Goal: Transaction & Acquisition: Book appointment/travel/reservation

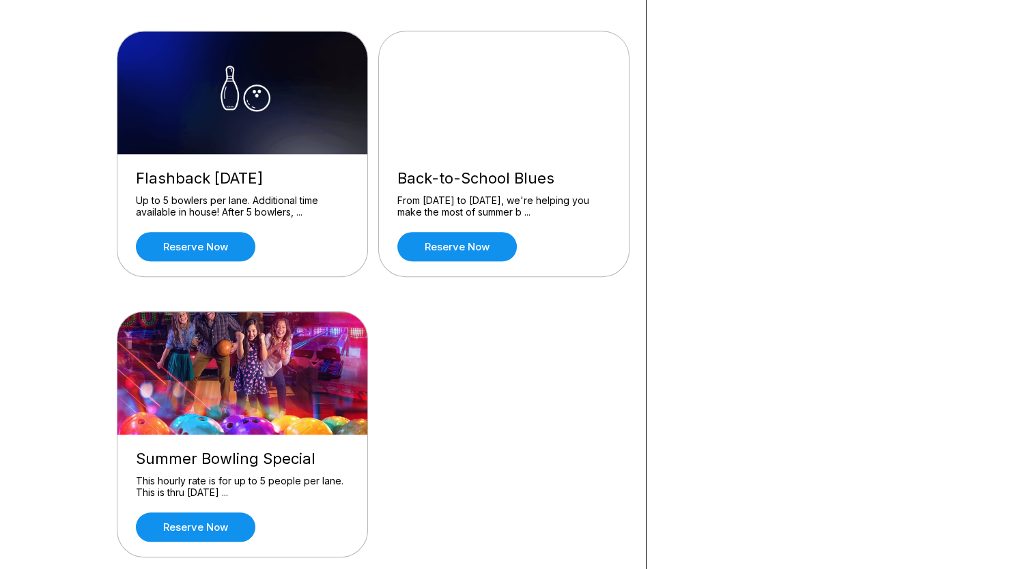
scroll to position [955, 0]
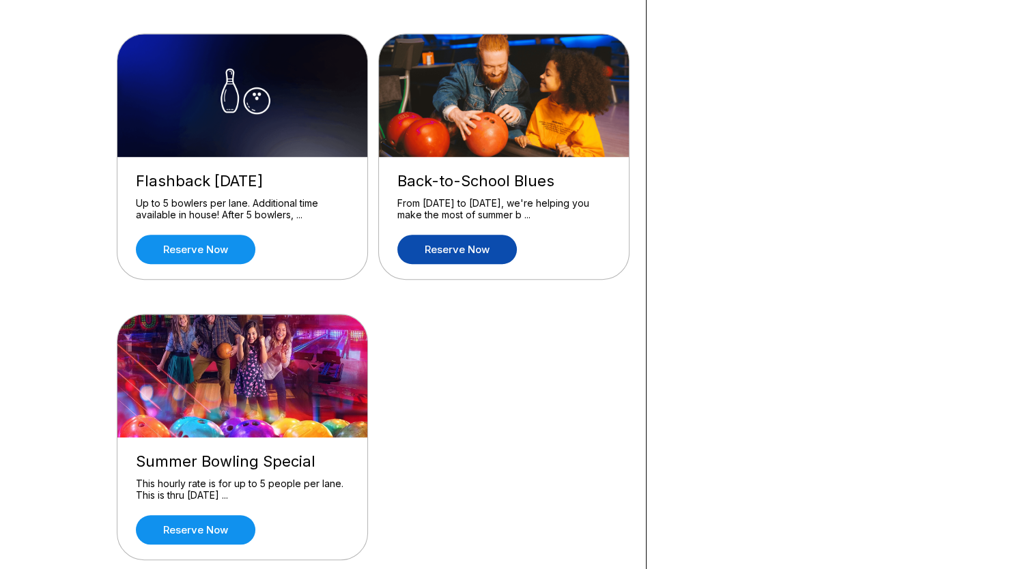
click at [459, 250] on link "Reserve now" at bounding box center [456, 249] width 119 height 29
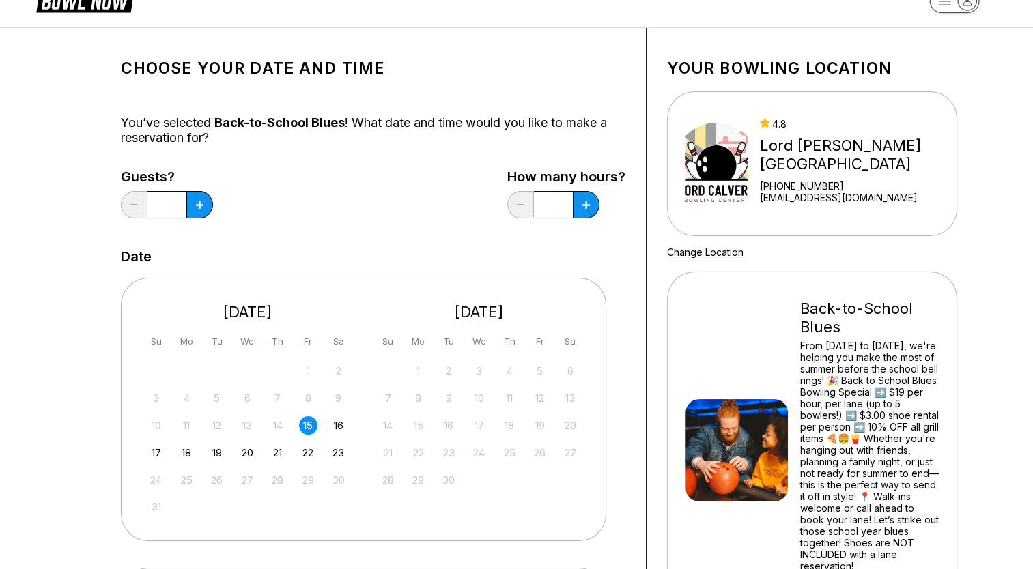
scroll to position [68, 0]
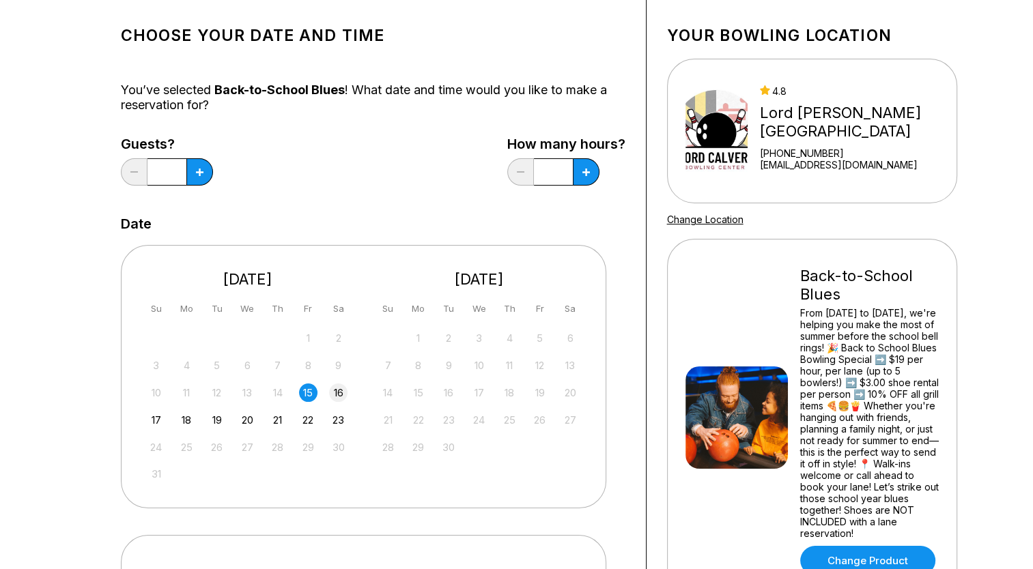
click at [341, 392] on div "16" at bounding box center [338, 393] width 18 height 18
click at [211, 177] on button at bounding box center [199, 171] width 27 height 27
click at [205, 173] on button at bounding box center [199, 171] width 27 height 27
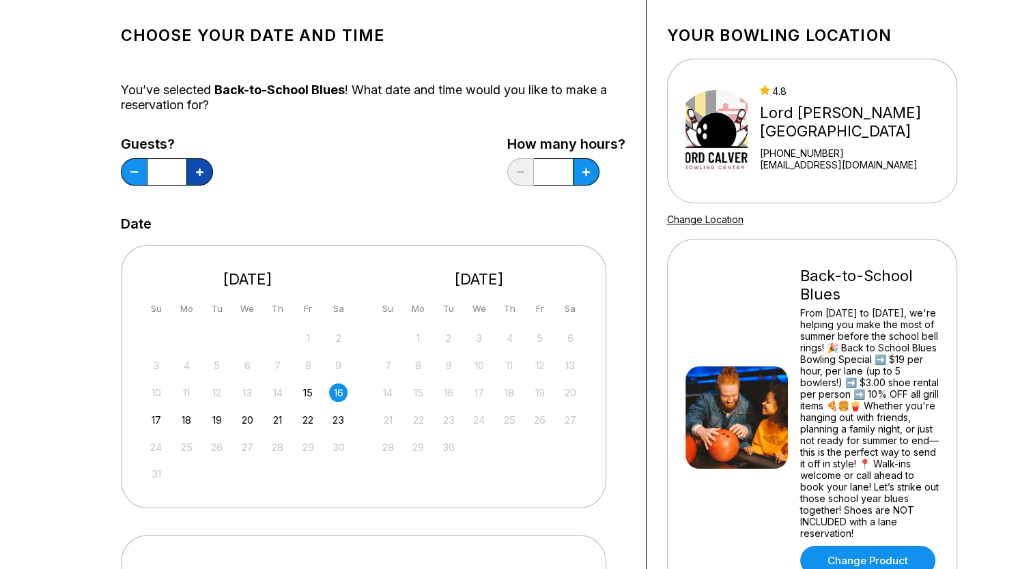
type input "*"
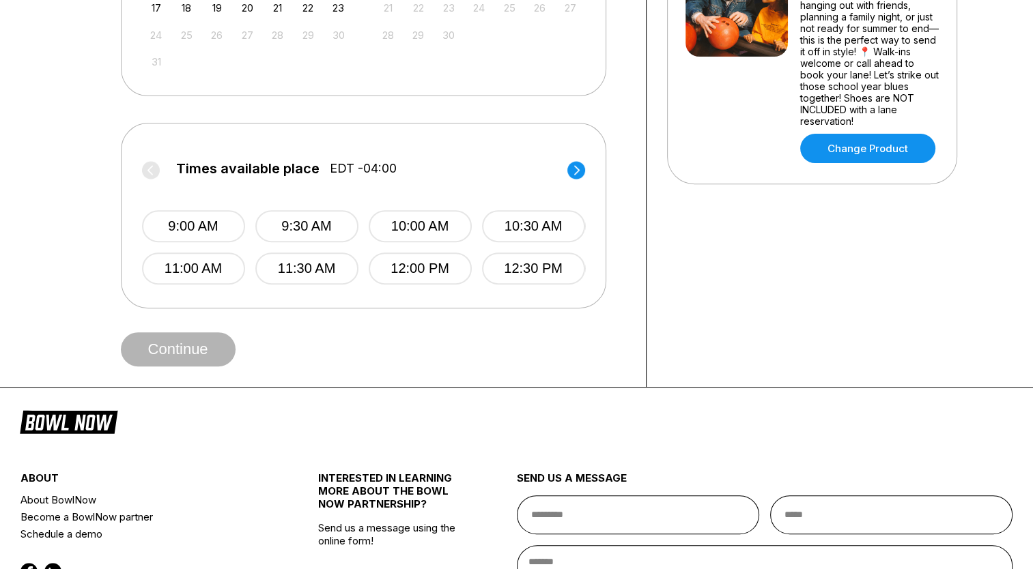
scroll to position [478, 0]
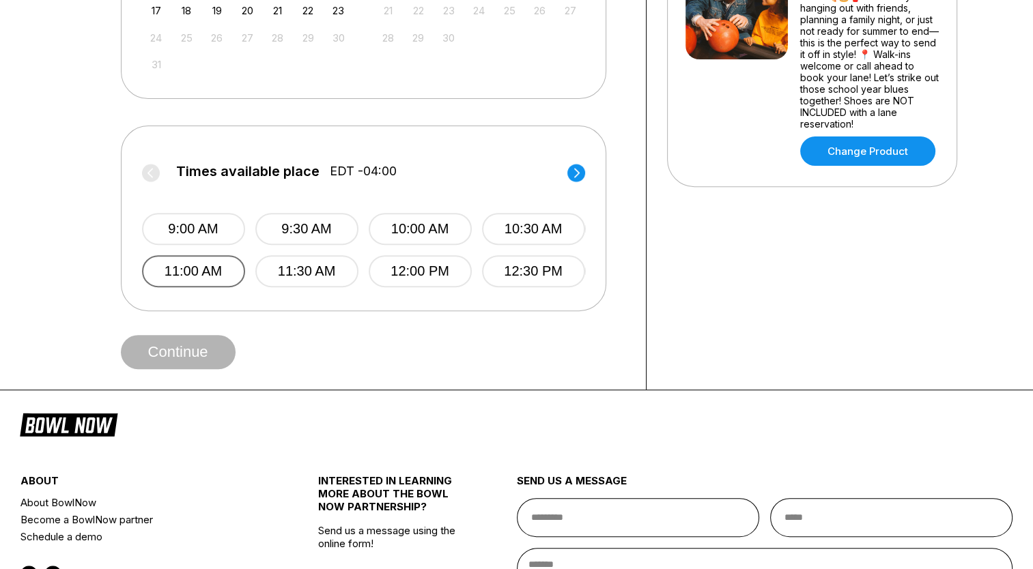
click at [227, 272] on button "11:00 AM" at bounding box center [193, 271] width 103 height 32
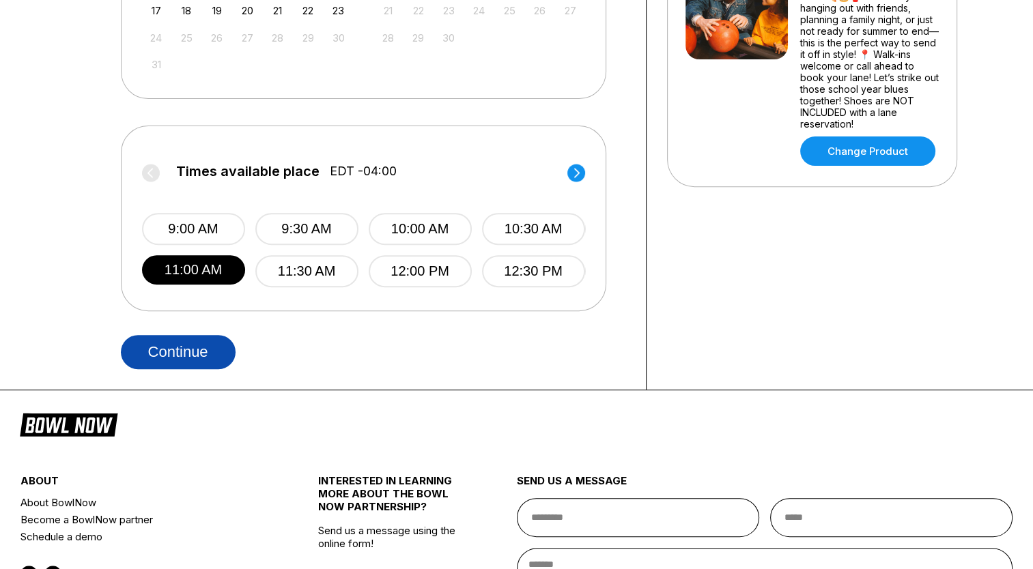
click at [208, 356] on button "Continue" at bounding box center [178, 352] width 115 height 34
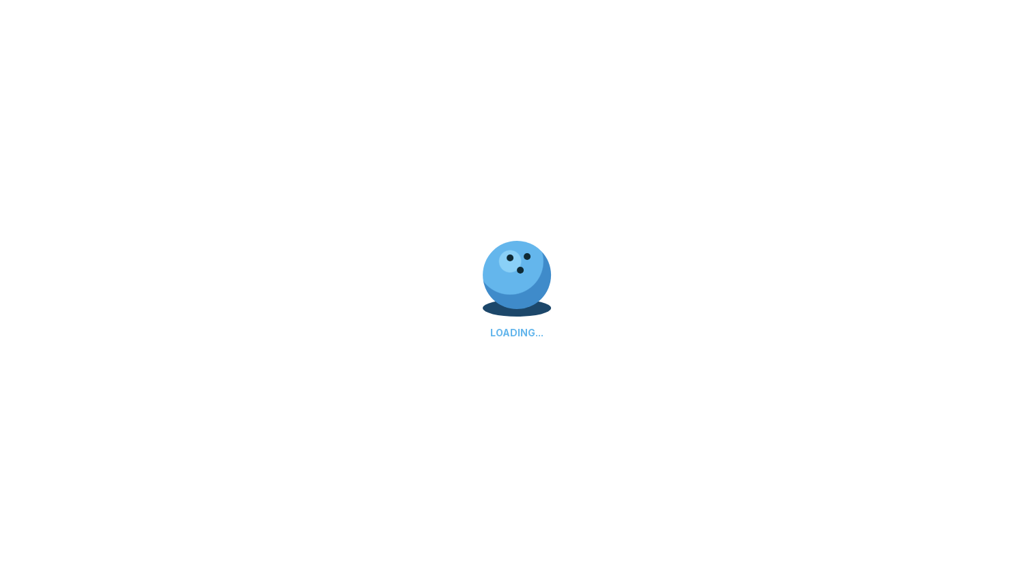
select select "**"
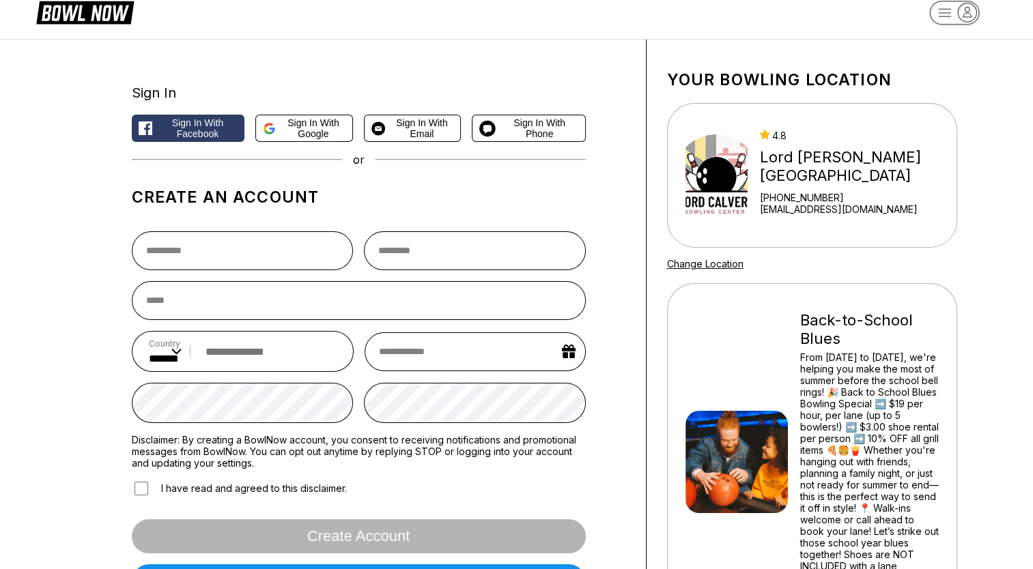
scroll to position [0, 0]
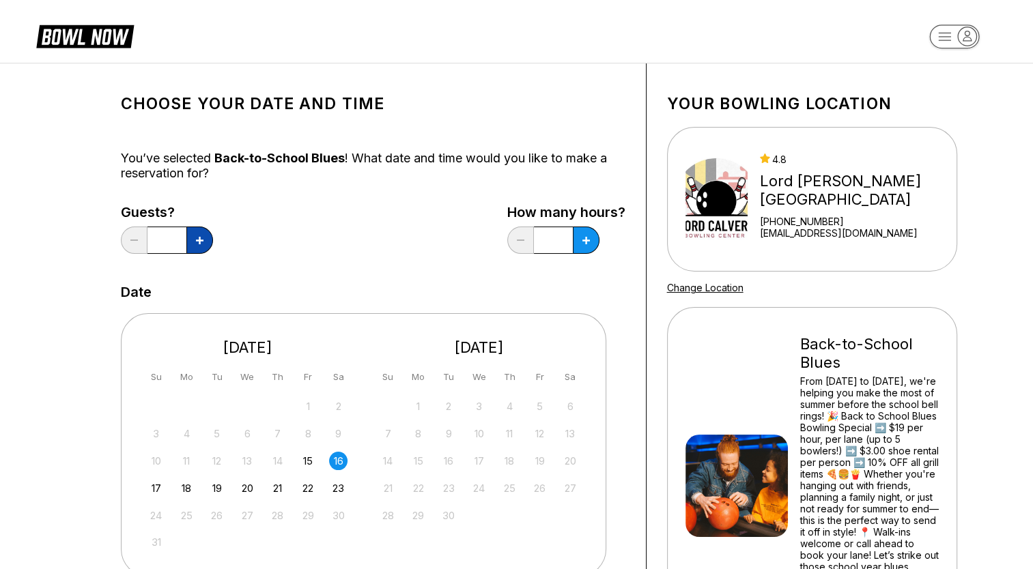
click at [194, 242] on button at bounding box center [199, 240] width 27 height 27
click at [139, 244] on button at bounding box center [134, 240] width 27 height 27
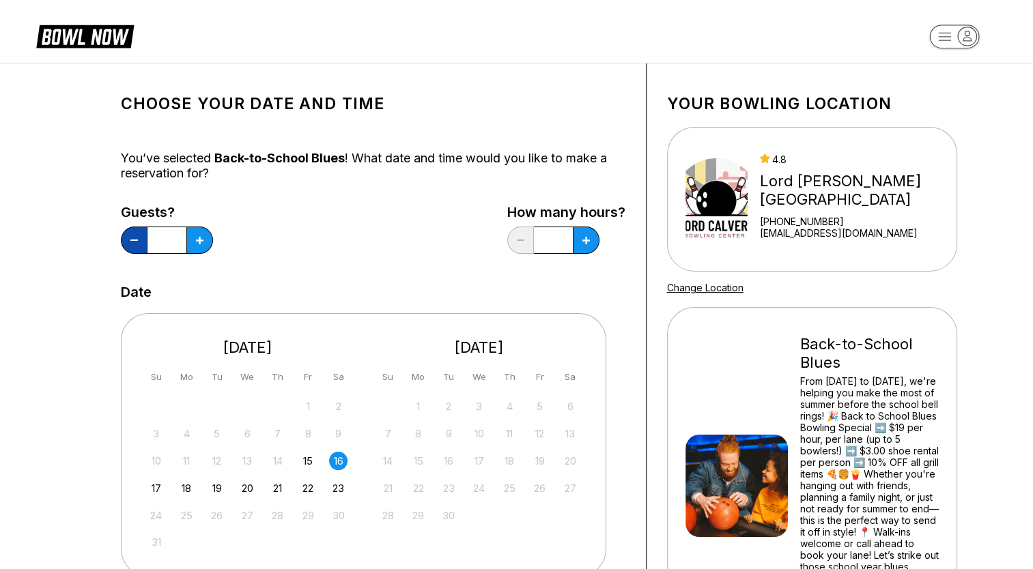
click at [139, 244] on button at bounding box center [134, 240] width 27 height 27
click at [153, 490] on div "17" at bounding box center [156, 488] width 18 height 18
click at [203, 246] on button at bounding box center [199, 240] width 27 height 27
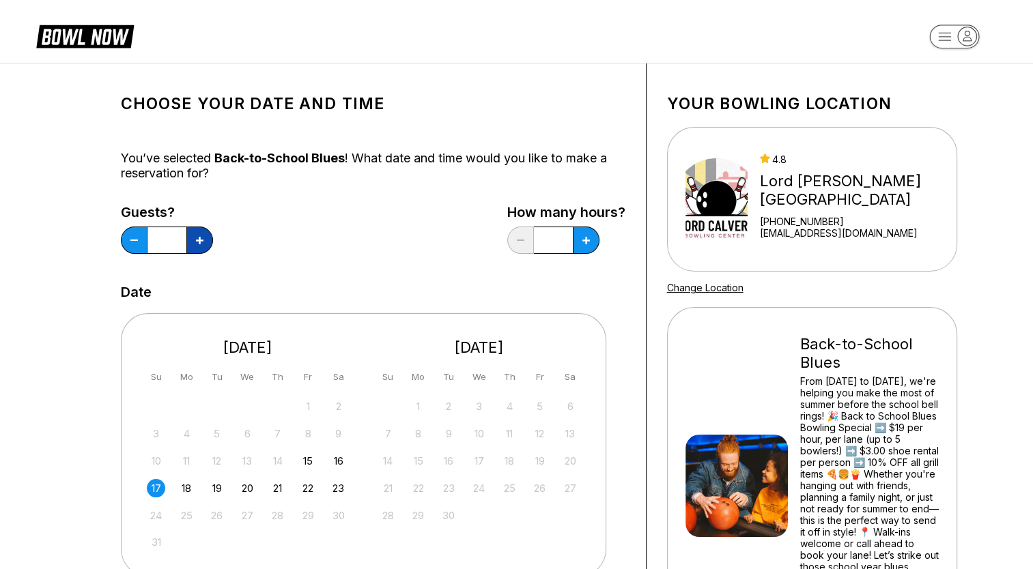
click at [203, 246] on button at bounding box center [199, 240] width 27 height 27
type input "*"
click at [592, 247] on button at bounding box center [586, 240] width 27 height 27
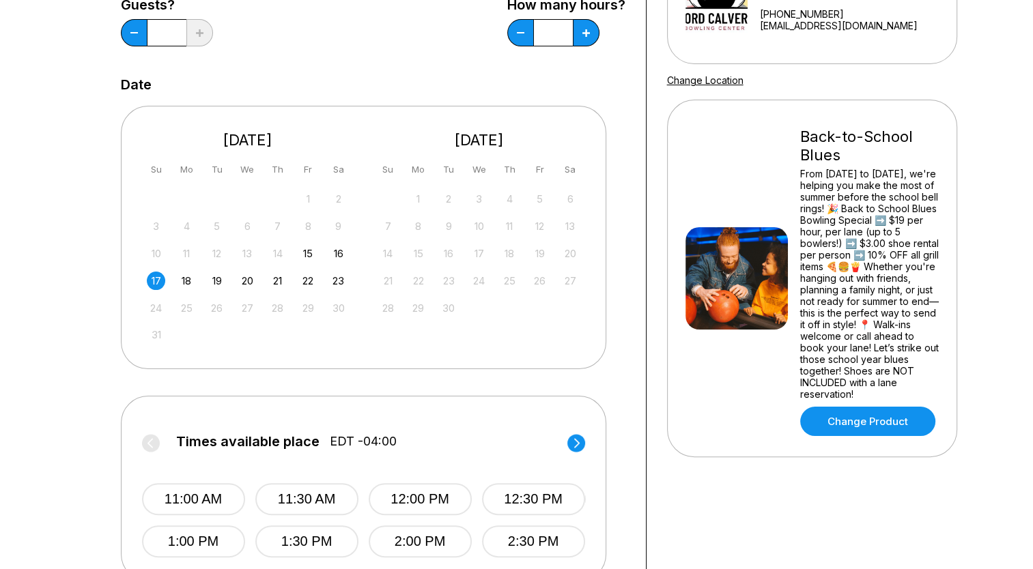
scroll to position [205, 0]
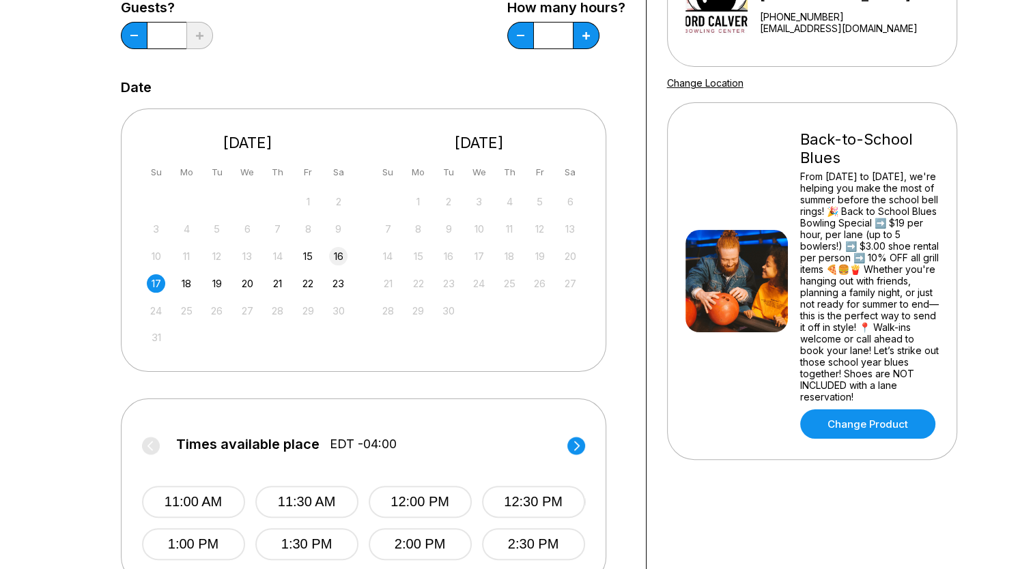
click at [338, 253] on div "16" at bounding box center [338, 256] width 18 height 18
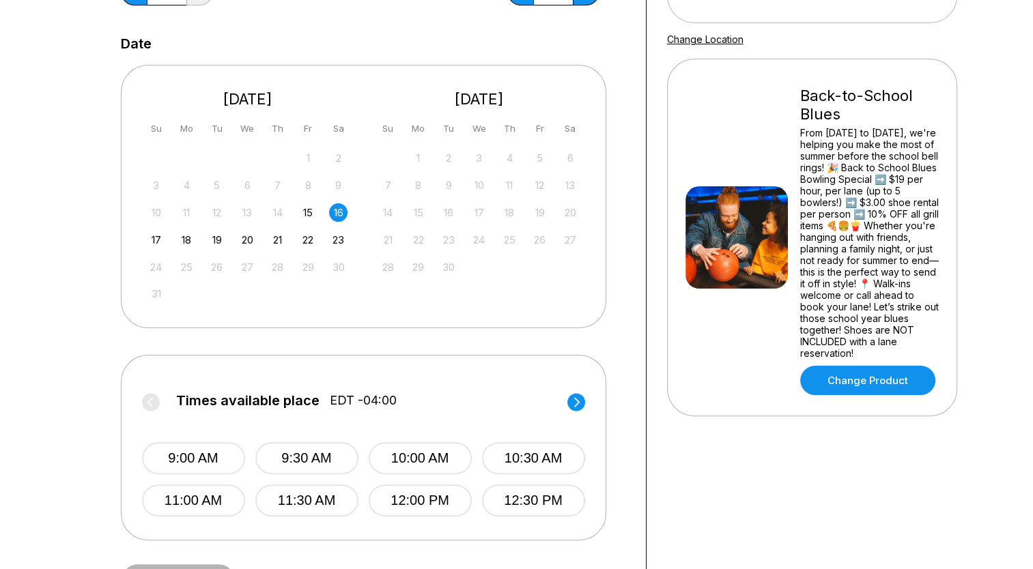
scroll to position [273, 0]
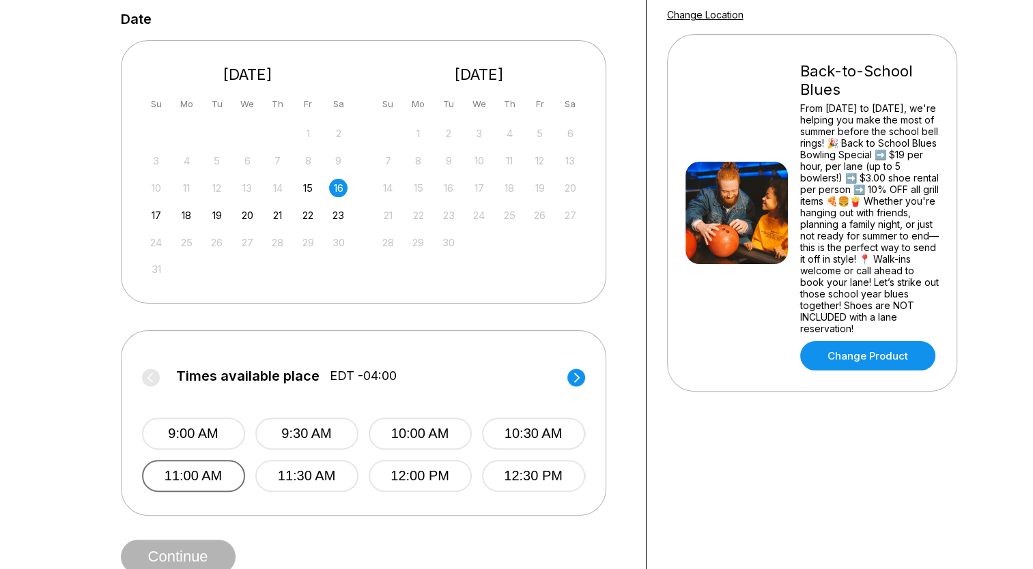
click at [239, 474] on button "11:00 AM" at bounding box center [193, 476] width 103 height 32
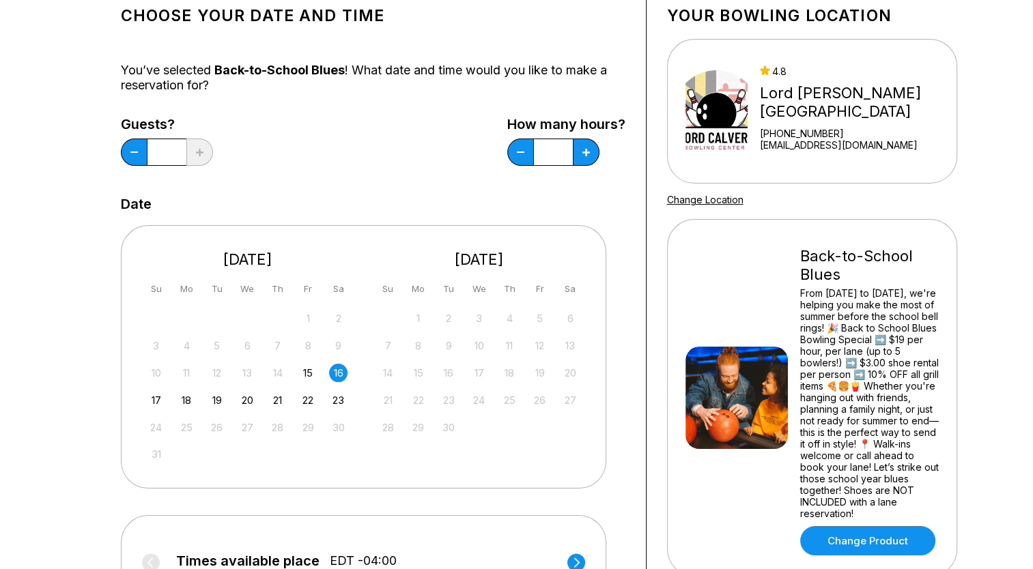
scroll to position [68, 0]
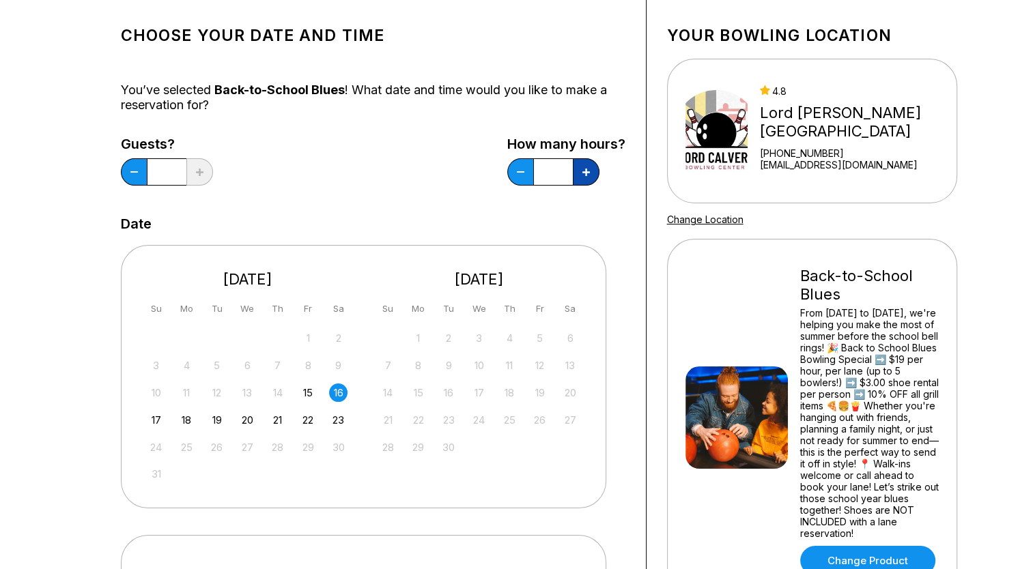
click at [590, 171] on button at bounding box center [586, 171] width 27 height 27
click at [147, 170] on button at bounding box center [134, 171] width 27 height 27
click at [203, 170] on icon at bounding box center [200, 173] width 8 height 8
click at [147, 176] on button at bounding box center [134, 171] width 27 height 27
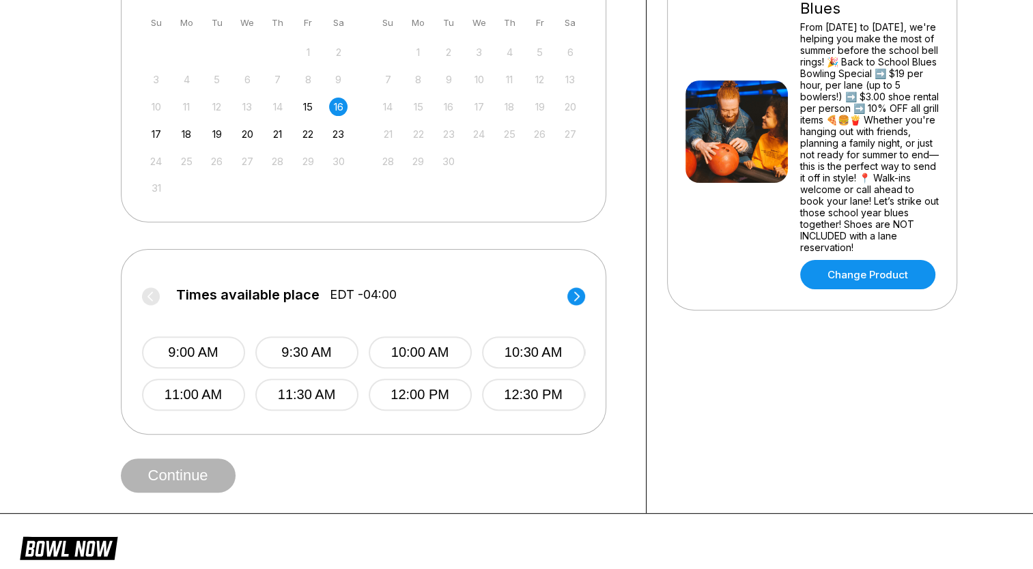
scroll to position [205, 0]
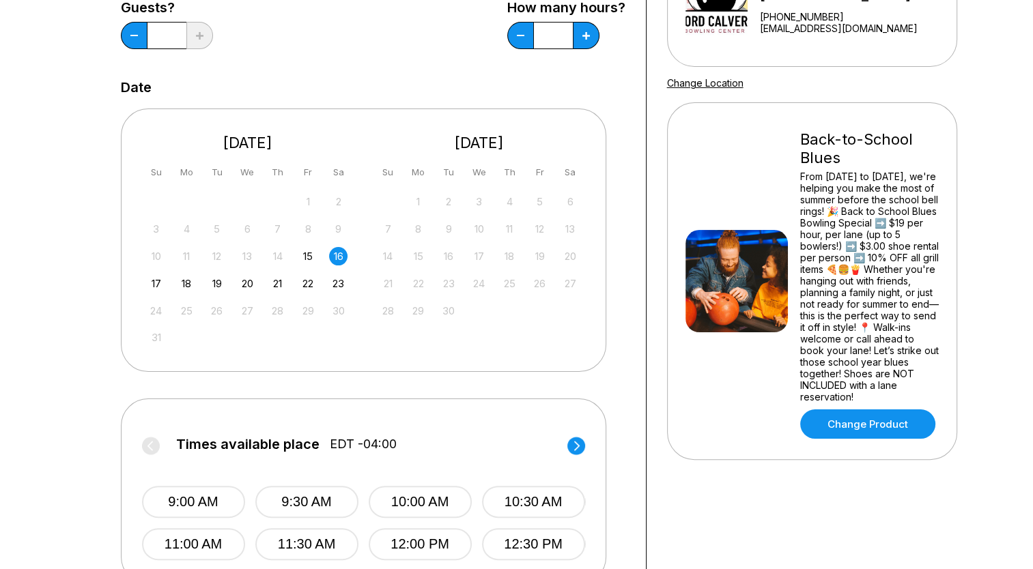
click at [599, 32] on div "How many hours? ***" at bounding box center [566, 28] width 118 height 56
click at [593, 35] on button at bounding box center [586, 35] width 27 height 27
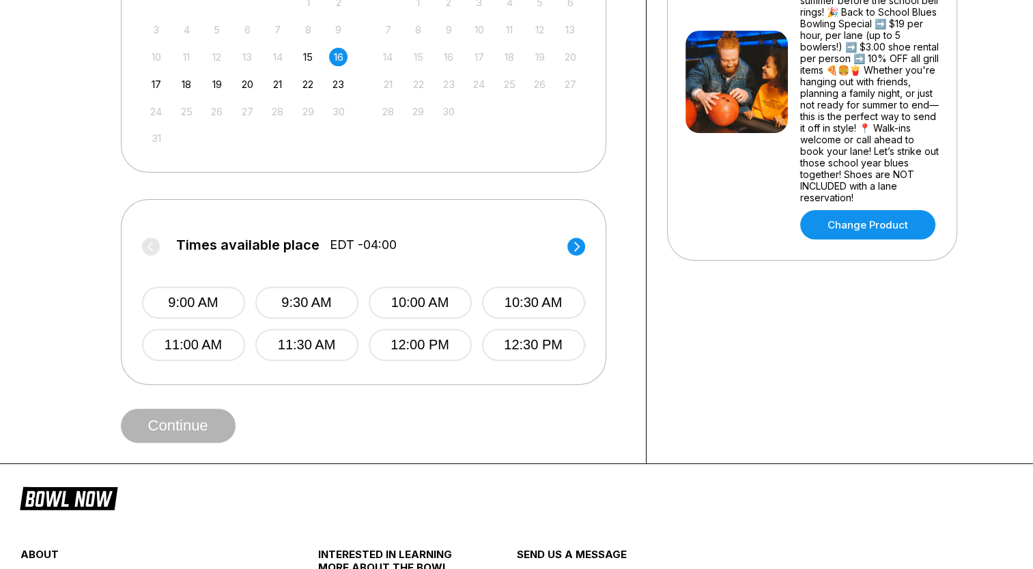
scroll to position [409, 0]
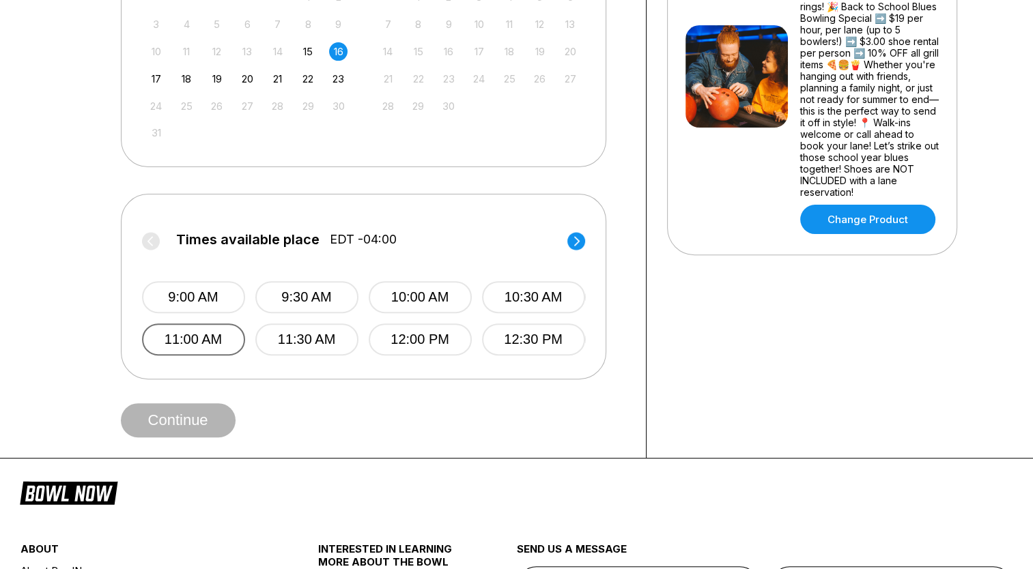
click at [226, 339] on button "11:00 AM" at bounding box center [193, 339] width 103 height 32
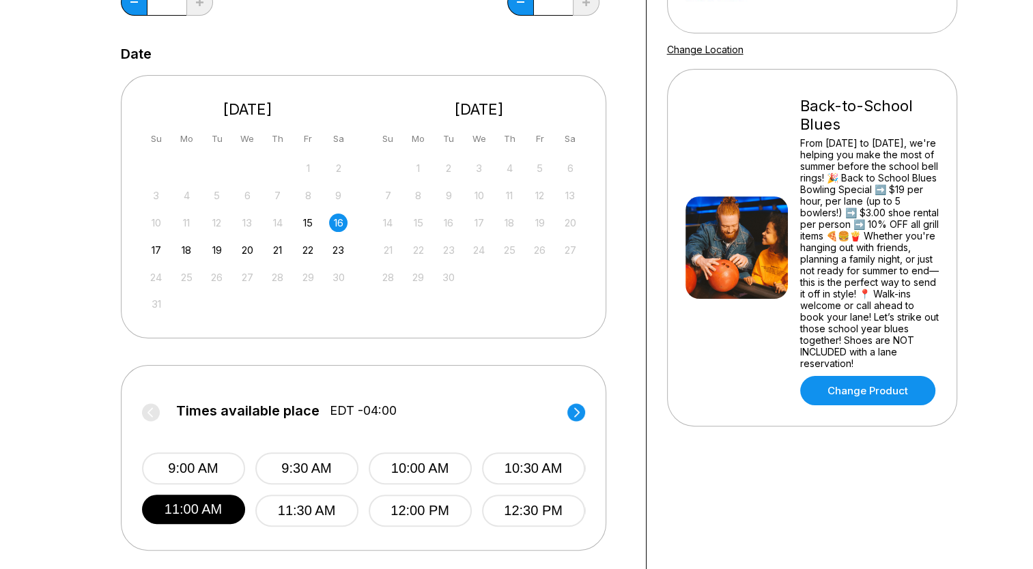
scroll to position [136, 0]
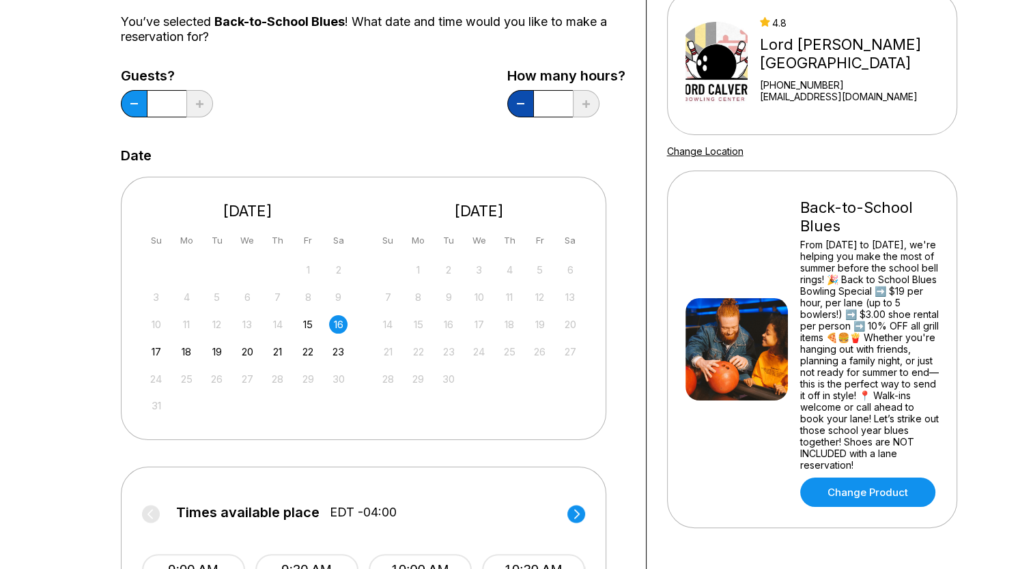
click at [147, 100] on button at bounding box center [134, 103] width 27 height 27
type input "***"
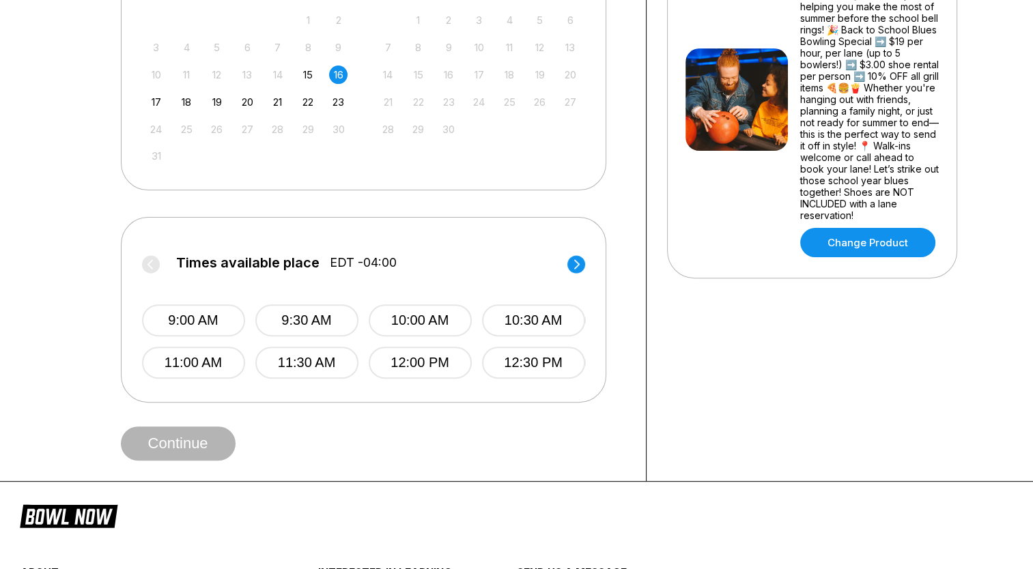
scroll to position [409, 0]
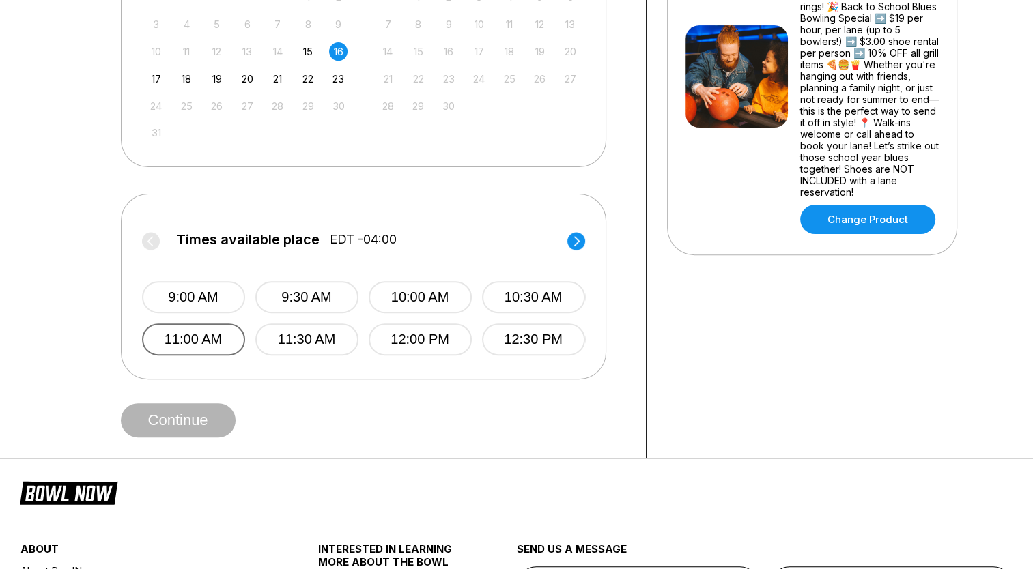
click at [216, 334] on button "11:00 AM" at bounding box center [193, 339] width 103 height 32
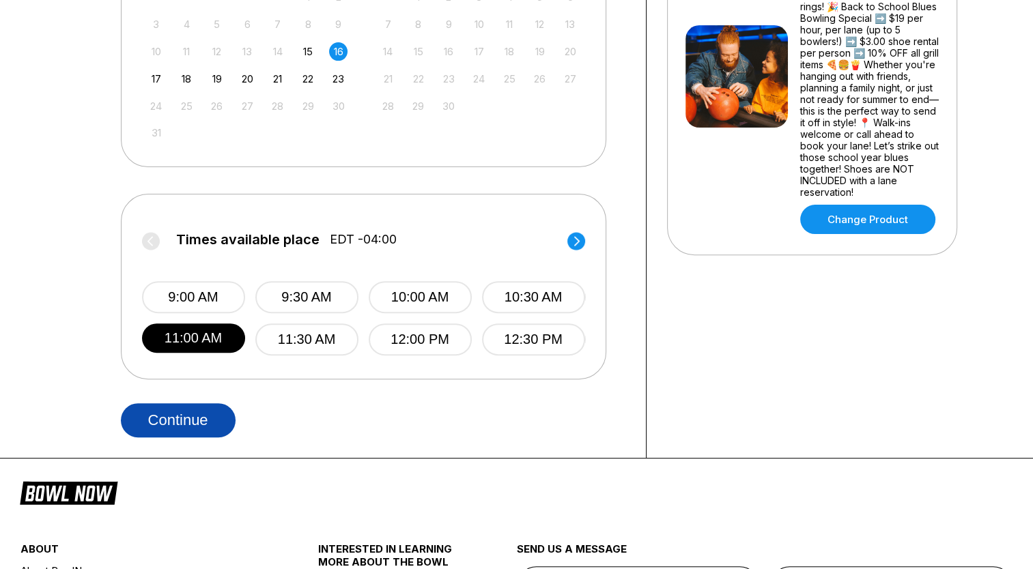
click at [219, 416] on button "Continue" at bounding box center [178, 420] width 115 height 34
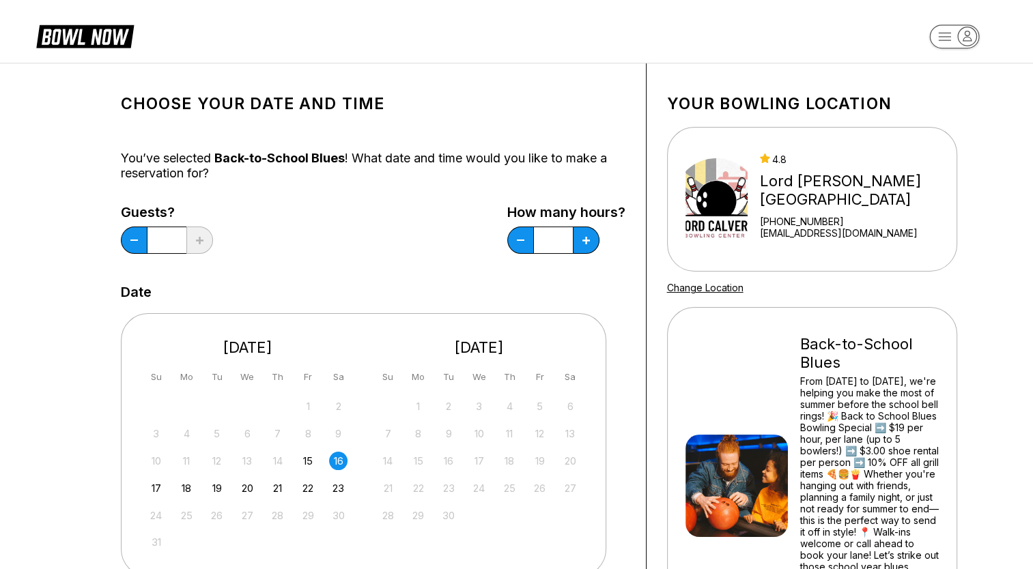
select select "**"
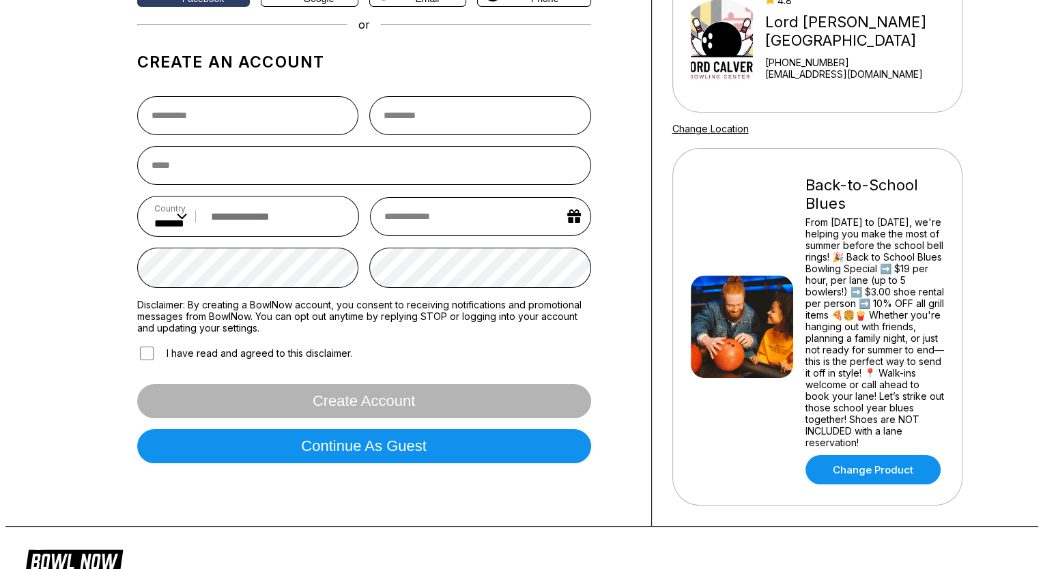
scroll to position [205, 0]
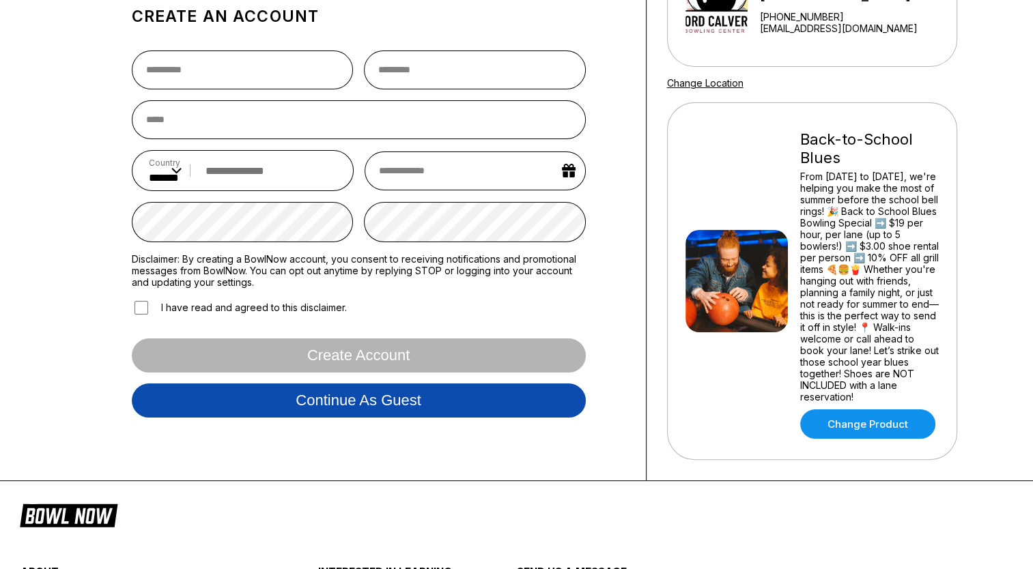
click at [405, 397] on button "Continue as guest" at bounding box center [359, 401] width 454 height 34
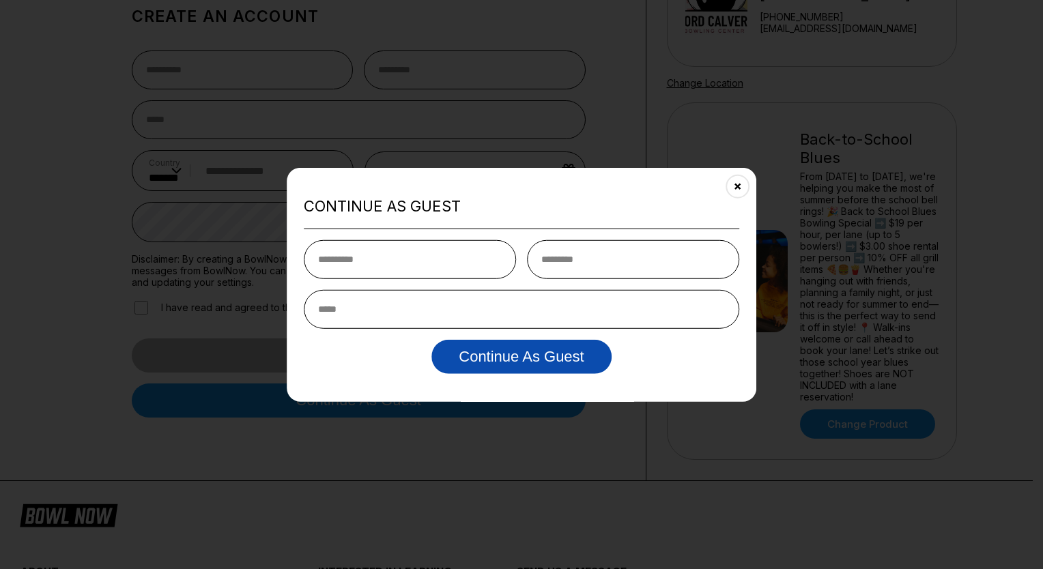
click at [467, 356] on button "Continue as Guest" at bounding box center [520, 356] width 179 height 34
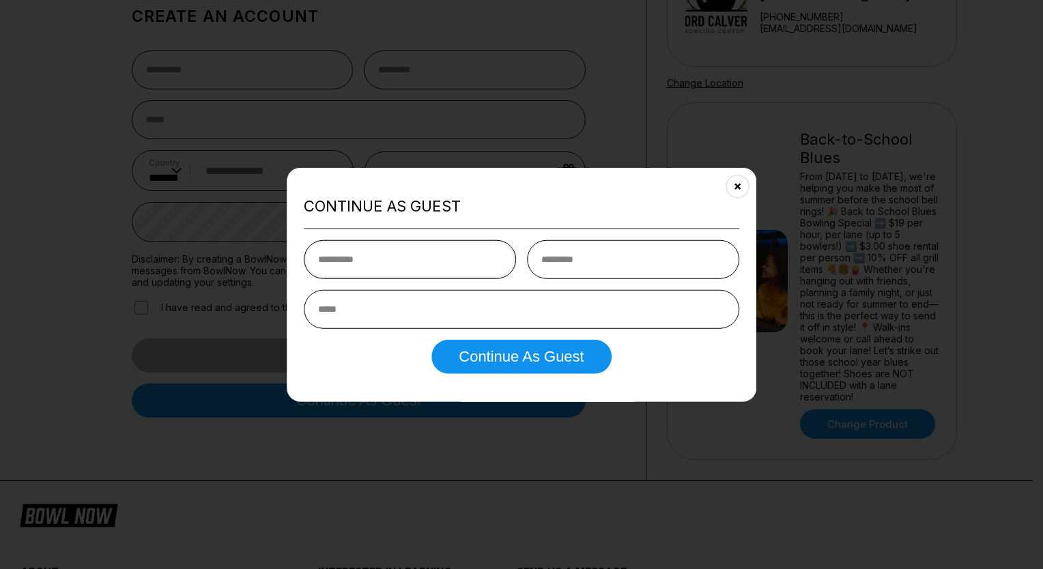
click at [416, 258] on input "text" at bounding box center [410, 259] width 212 height 39
type input "*"
click at [420, 262] on input "*" at bounding box center [410, 259] width 212 height 39
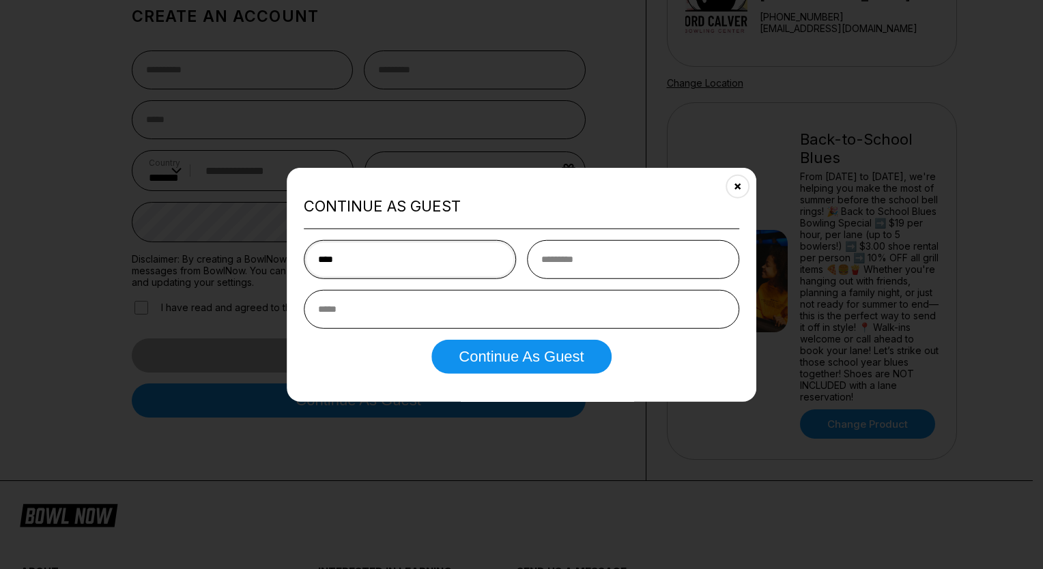
type input "****"
type input "*"
click at [379, 314] on input "email" at bounding box center [521, 308] width 435 height 39
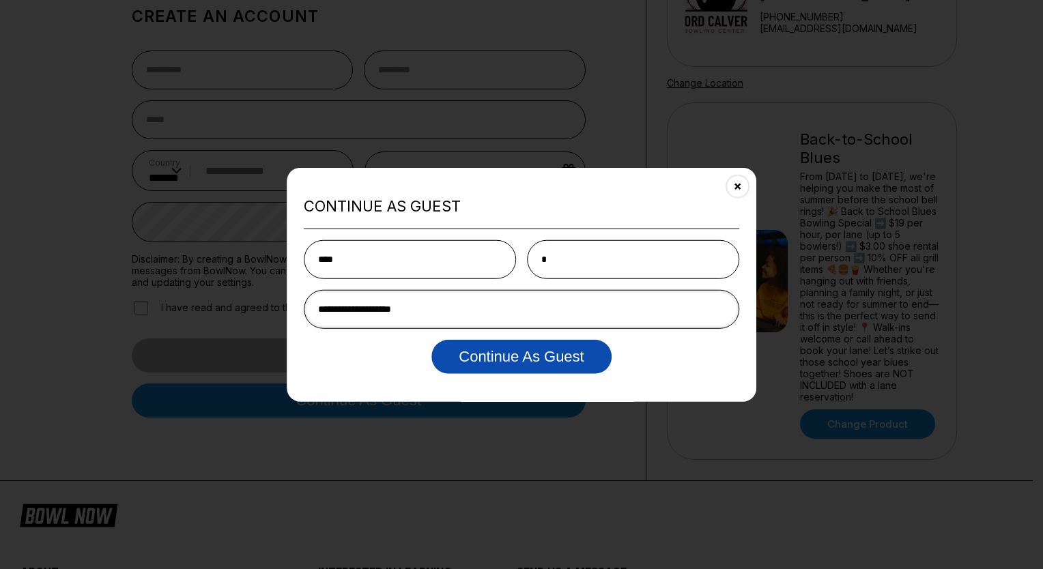
type input "**********"
click at [476, 354] on button "Continue as Guest" at bounding box center [520, 356] width 179 height 34
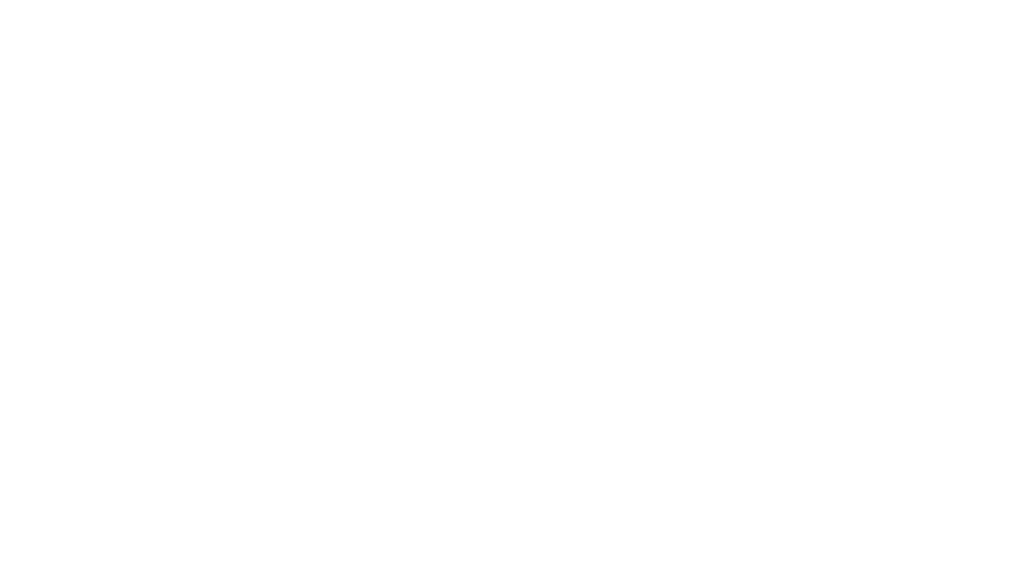
scroll to position [0, 0]
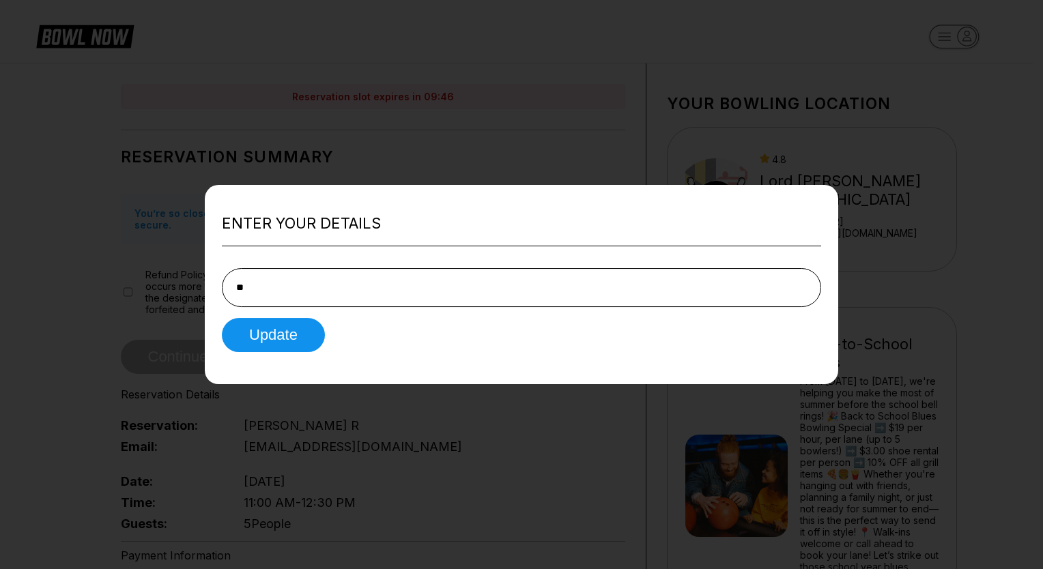
type input "*"
type input "**********"
click at [317, 343] on button "Update" at bounding box center [273, 335] width 103 height 34
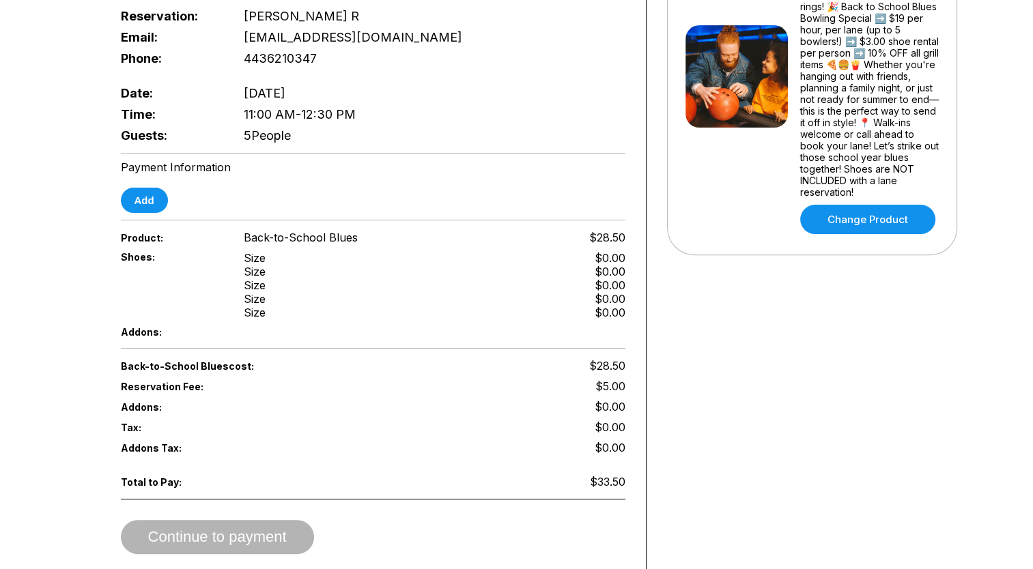
scroll to position [478, 0]
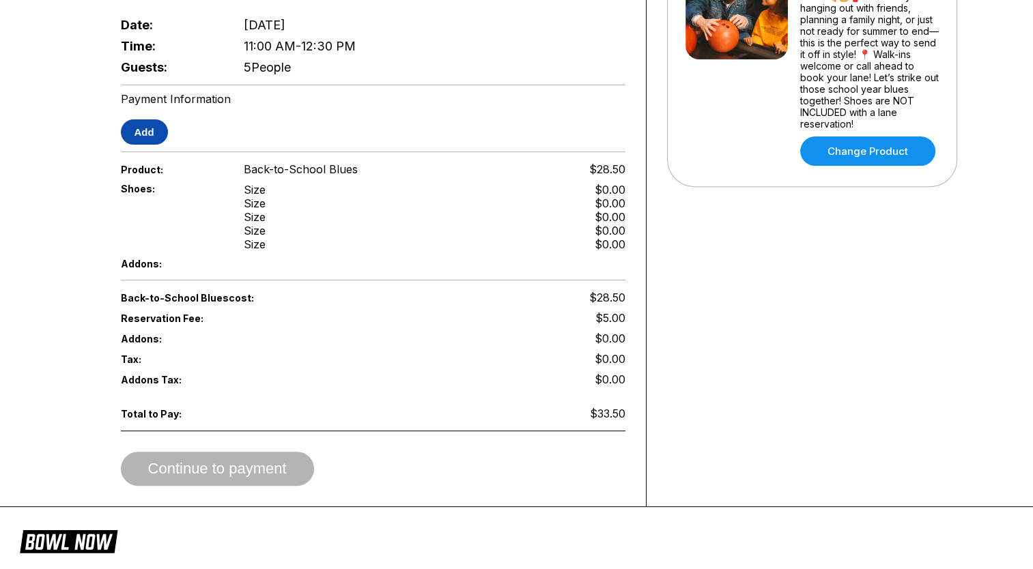
click at [145, 131] on button "Add" at bounding box center [144, 131] width 47 height 25
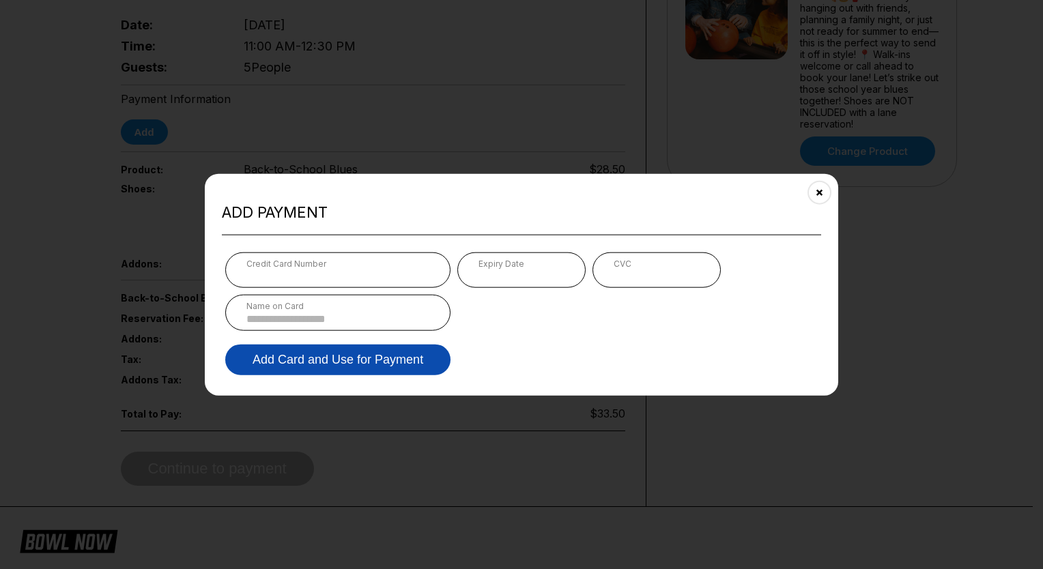
click at [326, 362] on button "Add Card and Use for Payment" at bounding box center [337, 359] width 225 height 31
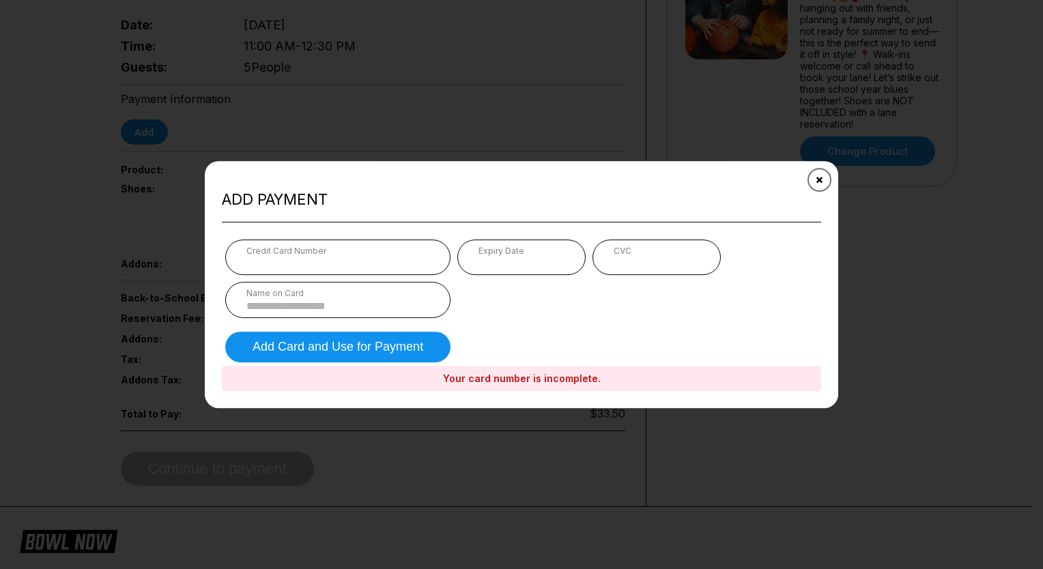
click at [818, 179] on icon "Close" at bounding box center [819, 180] width 11 height 11
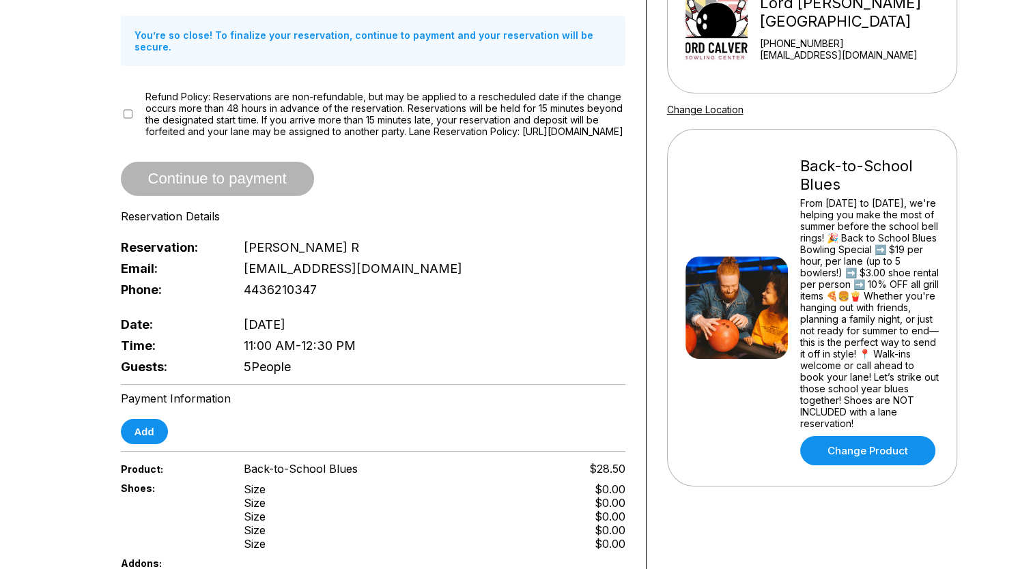
scroll to position [136, 0]
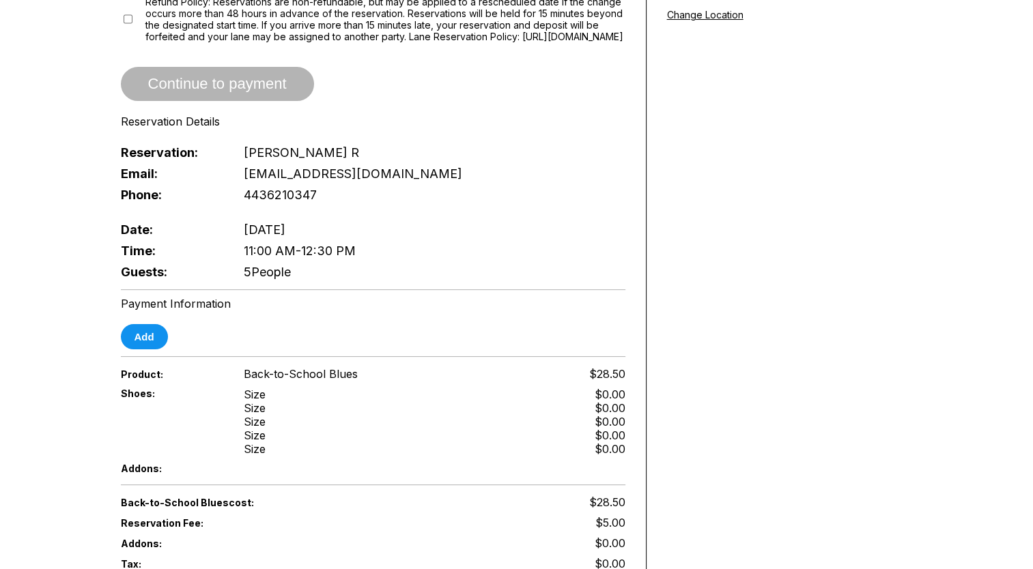
scroll to position [341, 0]
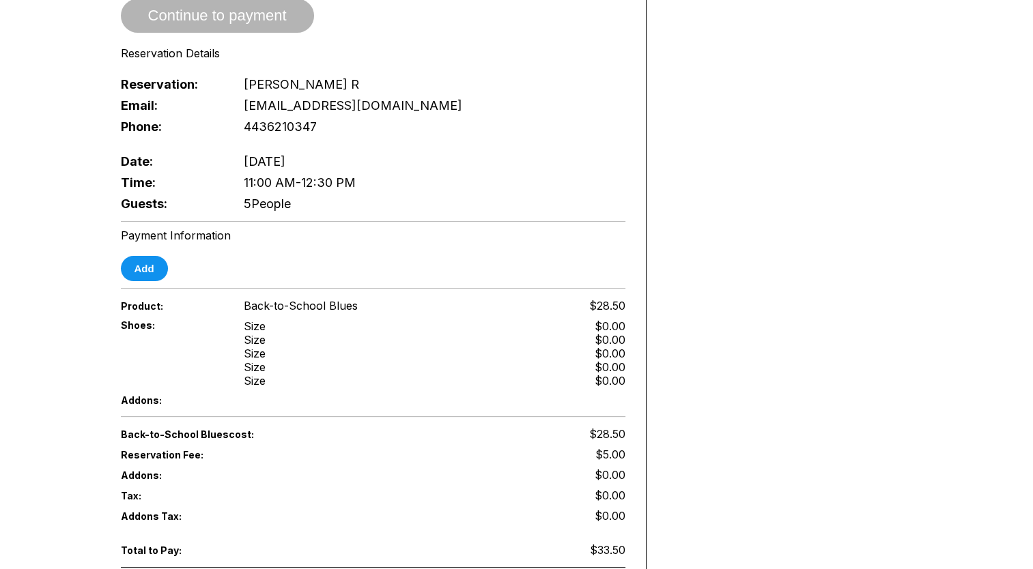
click at [322, 180] on span "11:00 AM - 12:30 PM" at bounding box center [300, 182] width 112 height 14
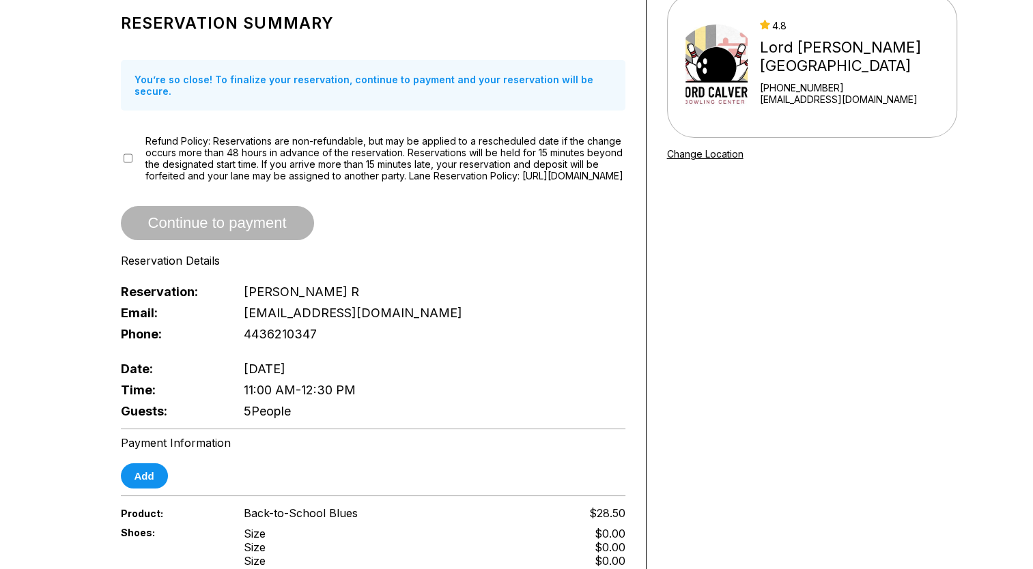
scroll to position [0, 0]
